Goal: Task Accomplishment & Management: Use online tool/utility

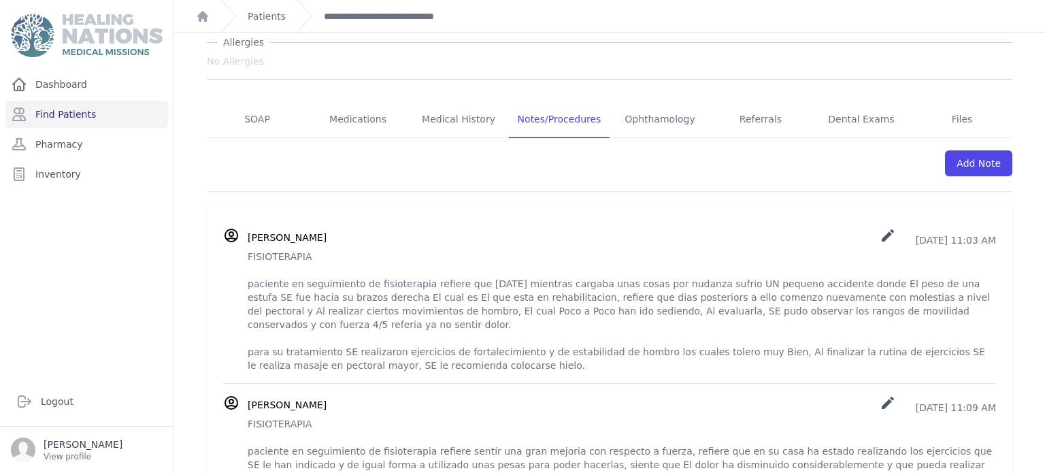
scroll to position [180, 0]
drag, startPoint x: 248, startPoint y: 254, endPoint x: 320, endPoint y: 264, distance: 72.8
click at [320, 264] on p "FISIOTERAPIA paciente en seguimiento de fisioterapia refiere que [DATE] mientra…" at bounding box center [622, 308] width 748 height 122
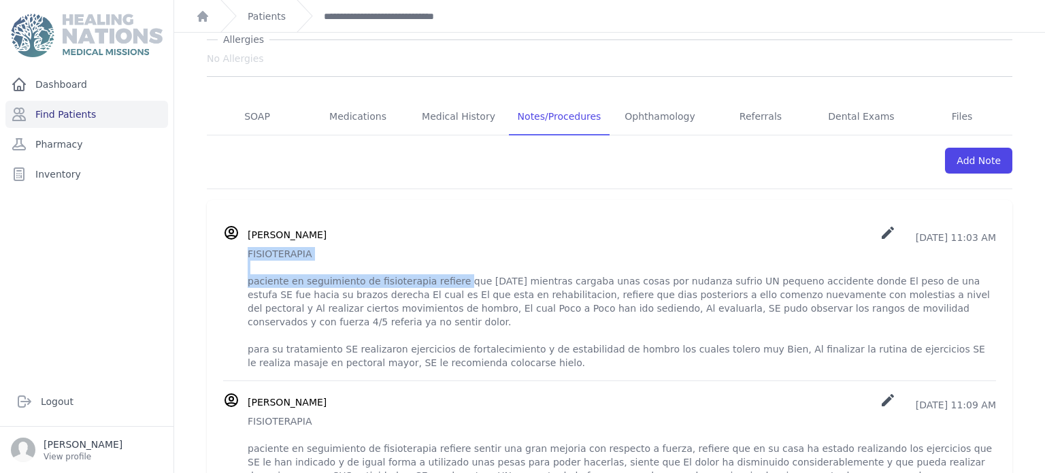
drag, startPoint x: 246, startPoint y: 252, endPoint x: 446, endPoint y: 286, distance: 203.6
click at [446, 286] on div "[PERSON_NAME] create [DATE] 11:03 AM" at bounding box center [609, 297] width 773 height 145
copy p "FISIOTERAPIA paciente en seguimiento de fisioterapia refiere"
click at [966, 165] on link "Add Note" at bounding box center [978, 161] width 67 height 26
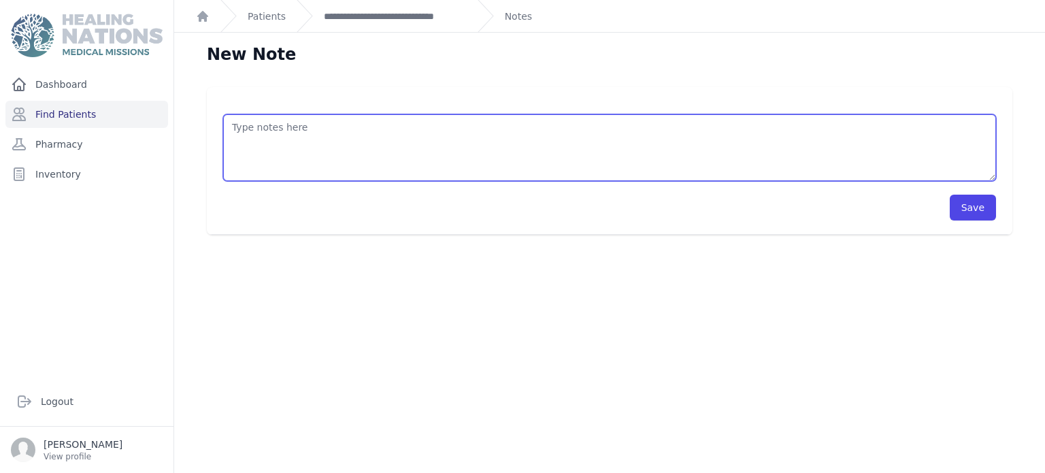
click at [511, 119] on textarea at bounding box center [609, 147] width 773 height 67
paste textarea "FISIOTERAPIA paciente en seguimiento de fisioterapia refiere"
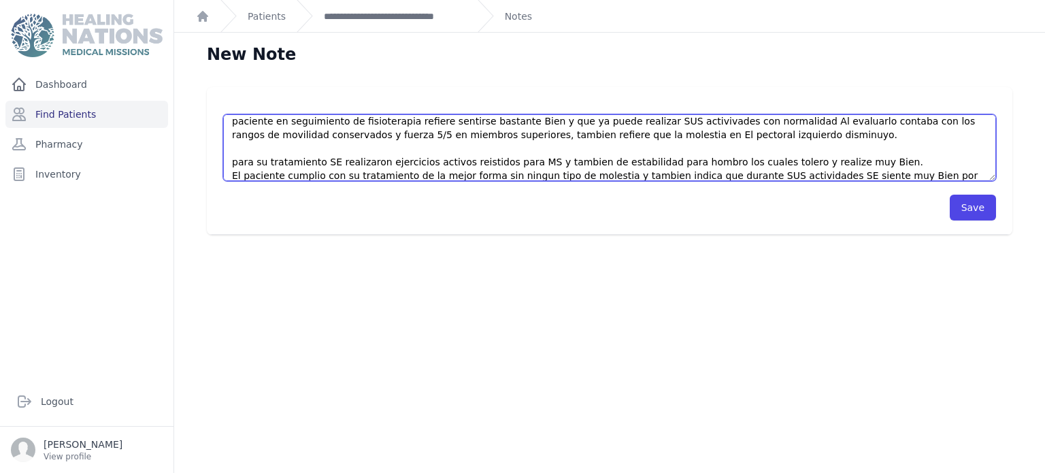
scroll to position [47, 0]
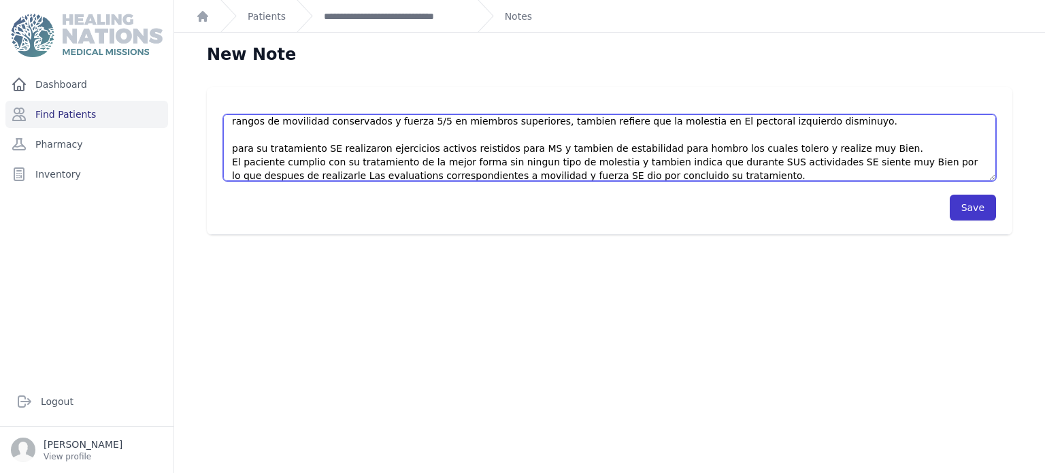
type textarea "FISIOTERAPIA paciente en seguimiento de fisioterapia refiere sentirse bastante …"
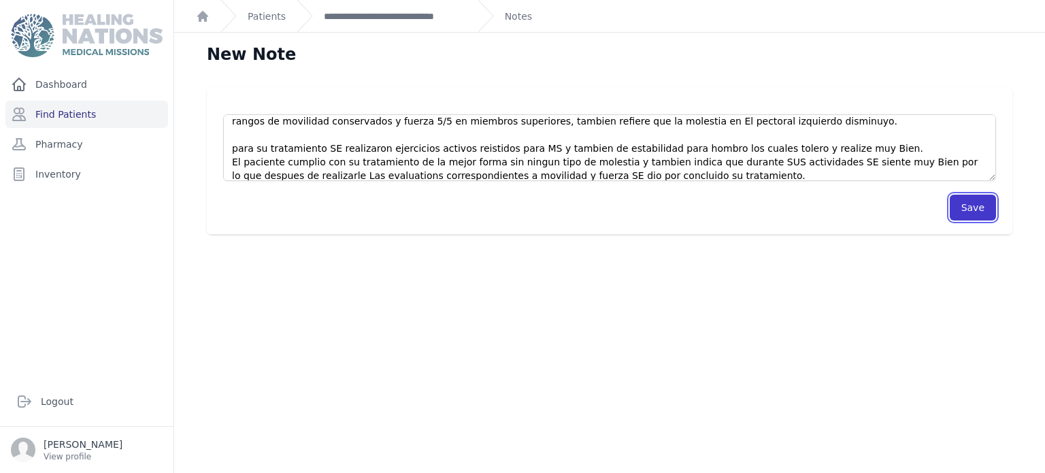
click at [975, 217] on button "Save" at bounding box center [973, 208] width 46 height 26
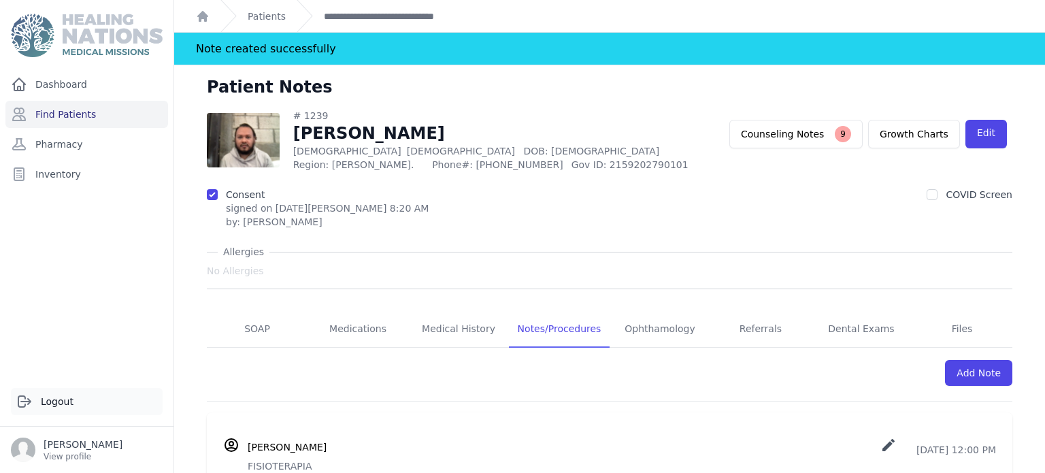
click at [54, 388] on link "Logout" at bounding box center [87, 401] width 152 height 27
